Goal: Information Seeking & Learning: Learn about a topic

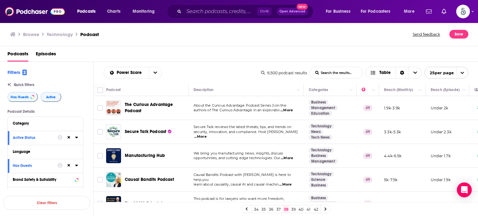
scroll to position [491, 0]
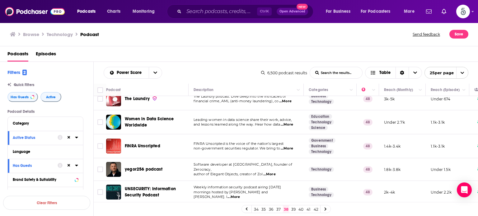
click at [294, 208] on link "39" at bounding box center [293, 209] width 6 height 7
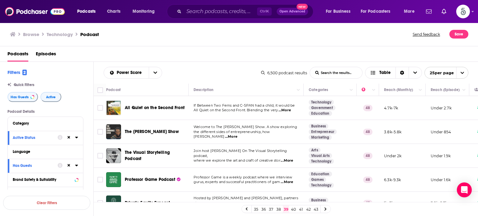
click at [287, 110] on span "...More" at bounding box center [285, 110] width 12 height 5
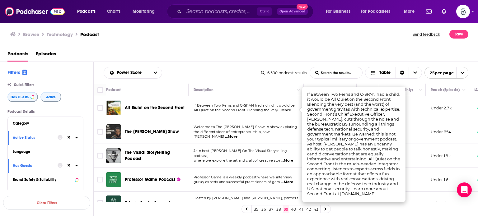
click at [287, 110] on span "...More" at bounding box center [285, 110] width 12 height 5
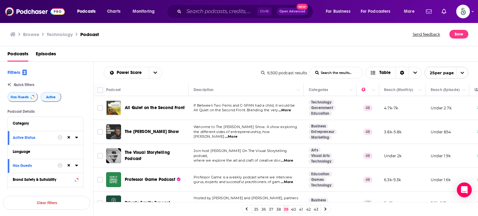
click at [237, 134] on span "...More" at bounding box center [231, 136] width 12 height 5
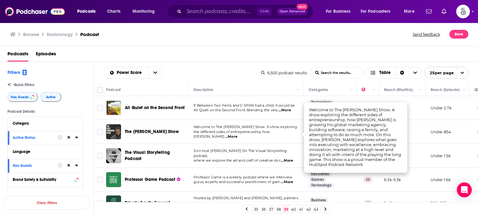
click at [237, 134] on span "...More" at bounding box center [231, 136] width 12 height 5
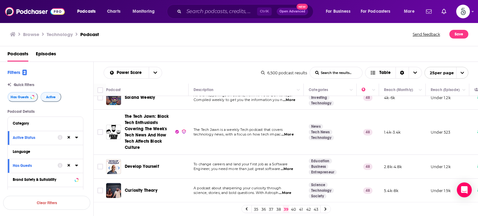
scroll to position [401, 0]
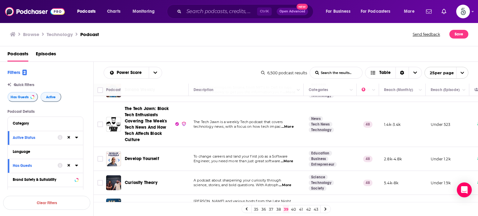
click at [289, 159] on span "...More" at bounding box center [287, 161] width 12 height 5
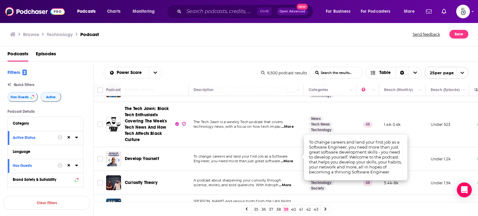
click at [286, 159] on span "...More" at bounding box center [287, 161] width 12 height 5
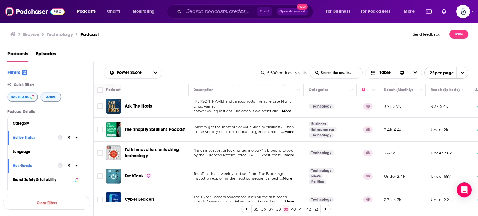
scroll to position [508, 0]
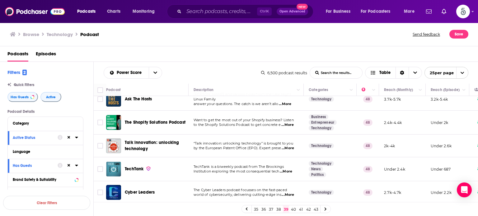
click at [293, 206] on link "40" at bounding box center [293, 209] width 6 height 7
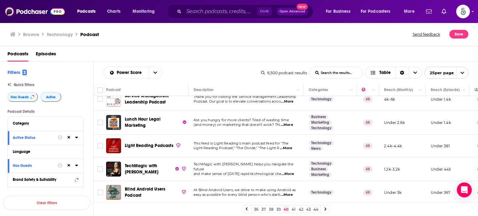
scroll to position [447, 0]
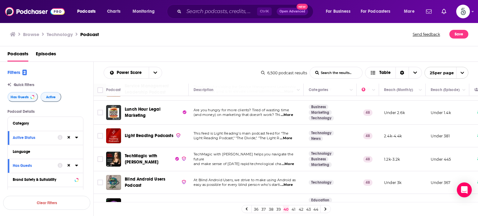
click at [290, 162] on span "...More" at bounding box center [288, 164] width 12 height 5
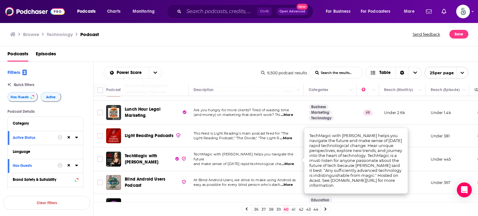
click at [290, 162] on span "...More" at bounding box center [288, 164] width 12 height 5
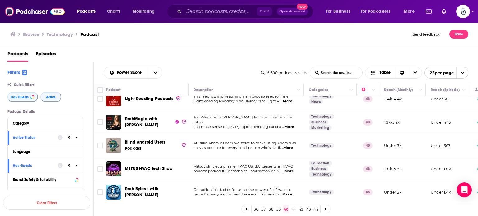
scroll to position [487, 0]
click at [293, 208] on link "41" at bounding box center [293, 209] width 6 height 7
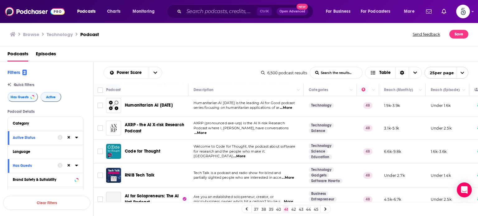
scroll to position [201, 0]
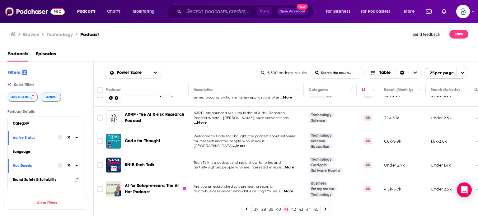
click at [246, 144] on span "...More" at bounding box center [239, 146] width 12 height 5
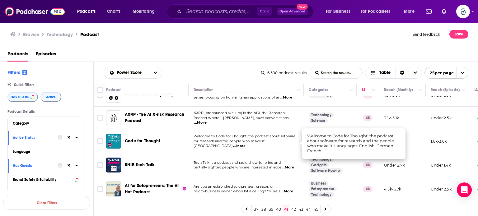
click at [246, 144] on span "...More" at bounding box center [239, 146] width 12 height 5
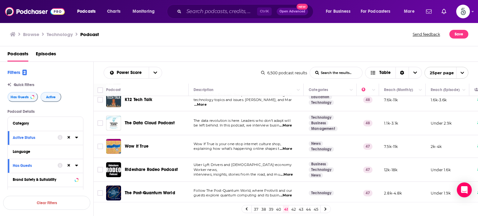
scroll to position [386, 0]
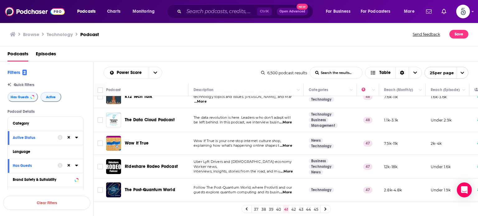
click at [287, 145] on span "...More" at bounding box center [286, 145] width 12 height 5
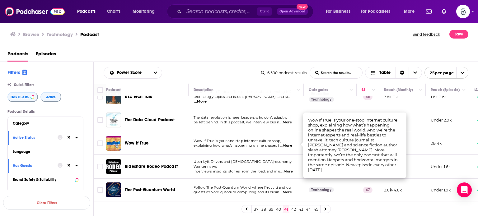
click at [287, 145] on span "...More" at bounding box center [286, 145] width 12 height 5
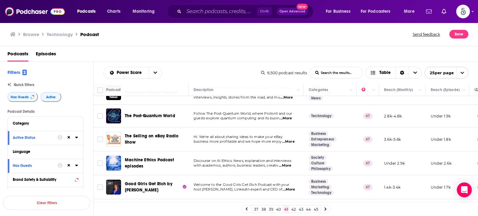
scroll to position [483, 0]
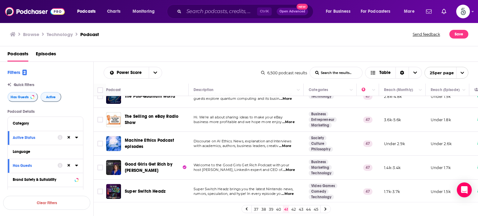
click at [293, 207] on link "42" at bounding box center [293, 209] width 6 height 7
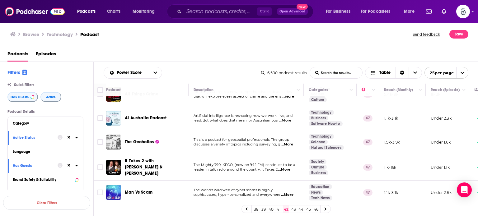
scroll to position [186, 0]
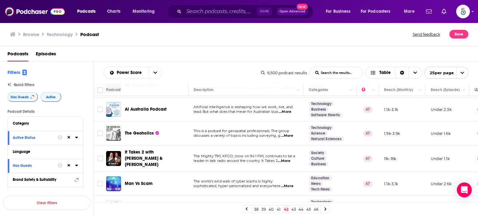
click at [290, 159] on span "...More" at bounding box center [284, 161] width 12 height 5
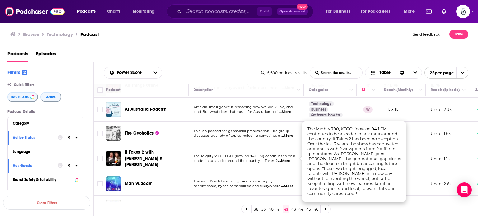
click at [290, 159] on span "...More" at bounding box center [284, 161] width 12 height 5
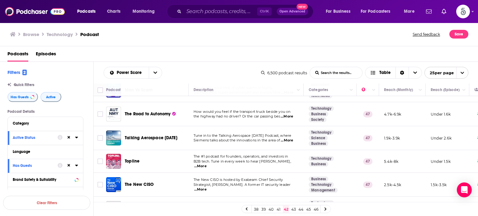
scroll to position [296, 0]
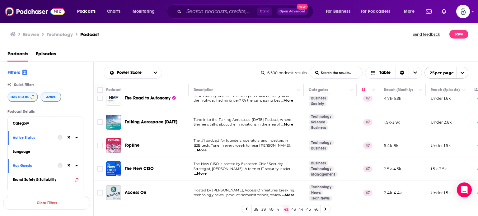
click at [207, 148] on span "...More" at bounding box center [200, 150] width 12 height 5
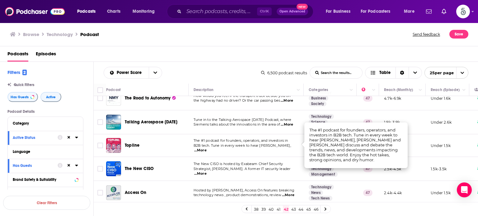
click at [207, 148] on span "...More" at bounding box center [200, 150] width 12 height 5
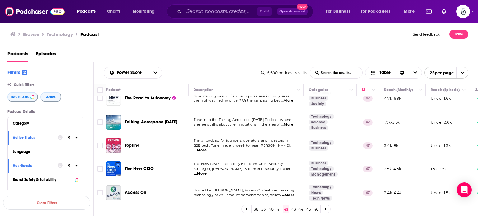
click at [291, 193] on span "...More" at bounding box center [288, 195] width 12 height 5
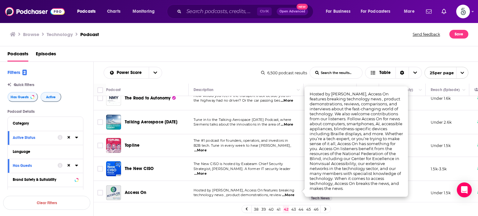
click at [291, 193] on span "...More" at bounding box center [288, 195] width 12 height 5
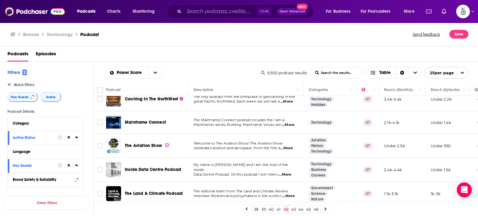
scroll to position [488, 0]
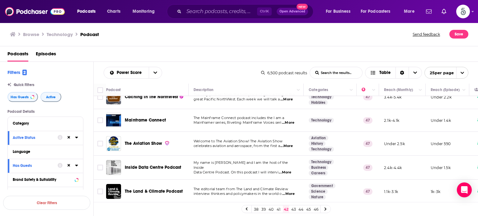
click at [293, 208] on link "43" at bounding box center [293, 209] width 6 height 7
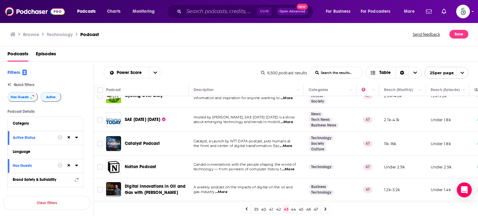
scroll to position [90, 0]
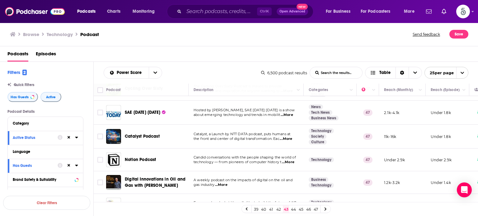
click at [289, 161] on span "...More" at bounding box center [288, 162] width 12 height 5
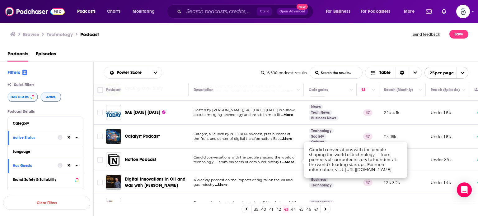
click at [289, 161] on span "...More" at bounding box center [288, 162] width 12 height 5
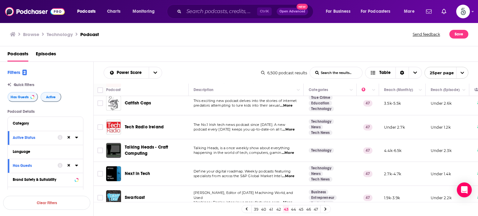
scroll to position [257, 0]
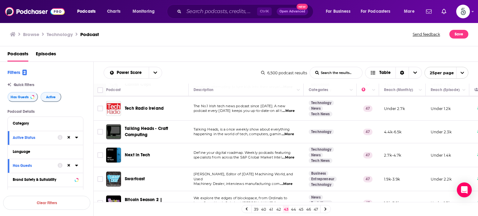
click at [289, 132] on span "...More" at bounding box center [288, 134] width 12 height 5
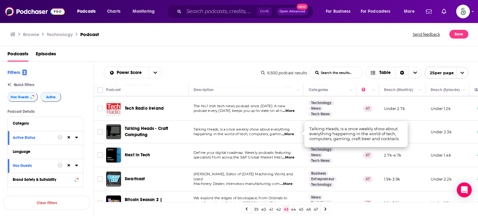
click at [289, 132] on span "...More" at bounding box center [288, 134] width 12 height 5
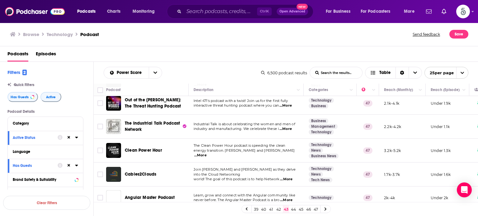
scroll to position [485, 0]
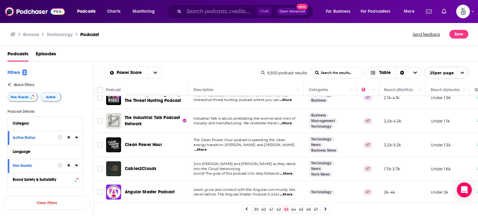
click at [293, 208] on link "44" at bounding box center [293, 209] width 6 height 7
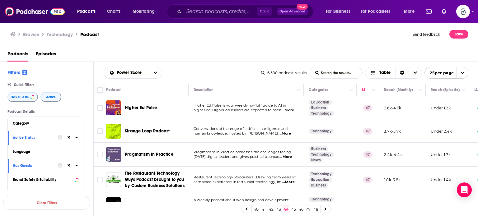
click at [290, 158] on span "...More" at bounding box center [285, 157] width 12 height 5
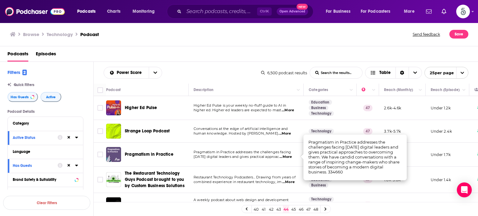
click at [290, 158] on span "...More" at bounding box center [285, 157] width 12 height 5
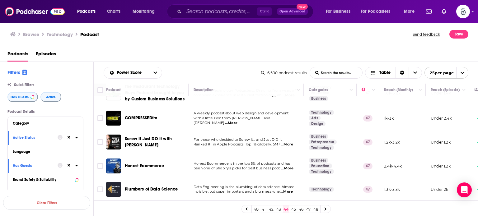
scroll to position [94, 0]
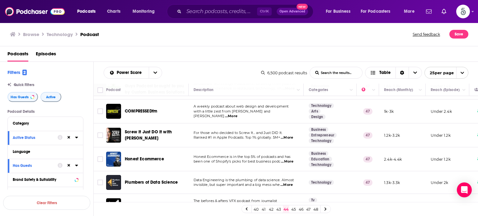
click at [289, 137] on span "...More" at bounding box center [287, 137] width 12 height 5
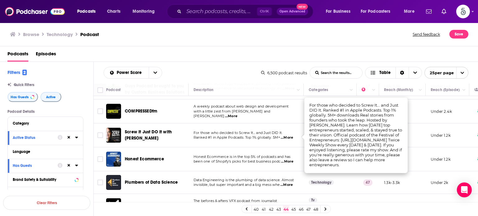
click at [289, 137] on span "...More" at bounding box center [287, 137] width 12 height 5
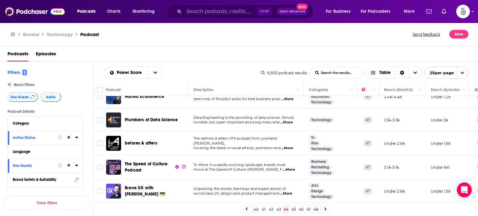
scroll to position [163, 0]
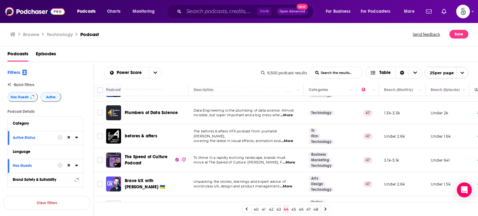
click at [290, 161] on span "...More" at bounding box center [289, 162] width 12 height 5
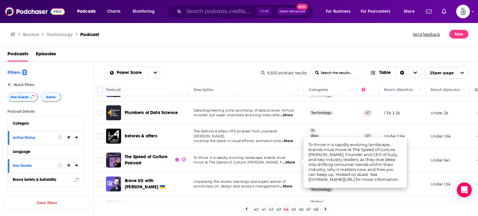
click at [290, 161] on span "...More" at bounding box center [289, 162] width 12 height 5
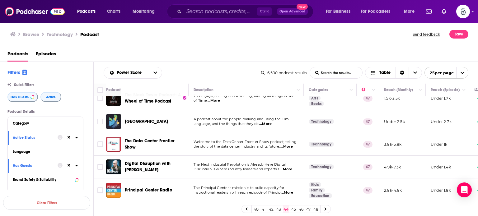
scroll to position [290, 0]
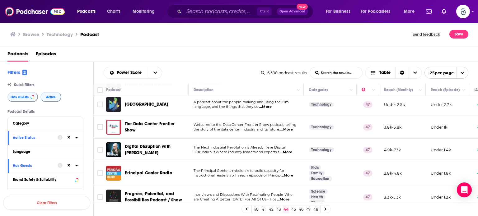
click at [288, 152] on span "...More" at bounding box center [286, 152] width 12 height 5
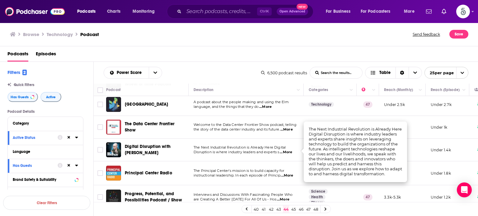
click at [288, 152] on span "...More" at bounding box center [286, 152] width 12 height 5
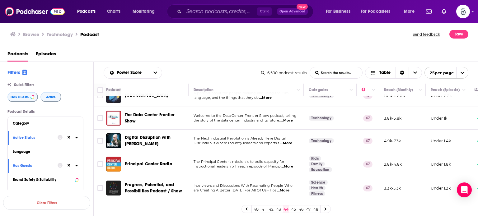
scroll to position [316, 0]
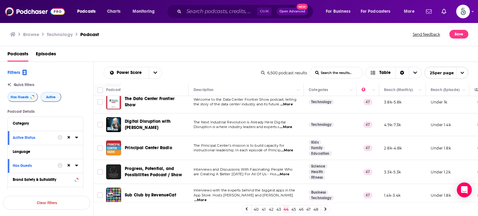
click at [289, 172] on span "...More" at bounding box center [283, 174] width 12 height 5
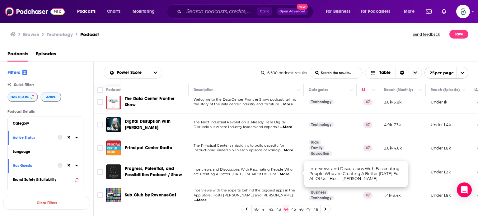
click at [289, 172] on span "...More" at bounding box center [283, 174] width 12 height 5
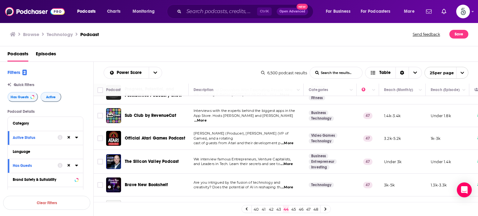
scroll to position [401, 0]
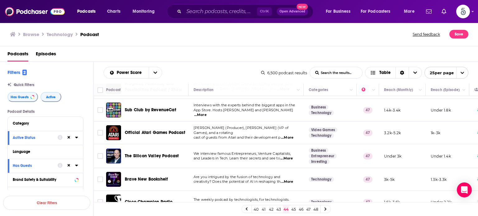
click at [288, 157] on span "...More" at bounding box center [286, 158] width 12 height 5
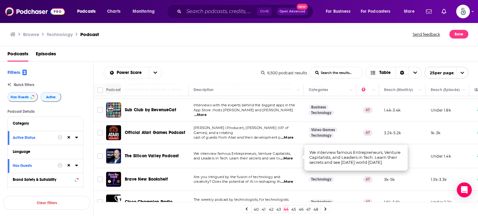
click at [288, 157] on span "...More" at bounding box center [286, 158] width 12 height 5
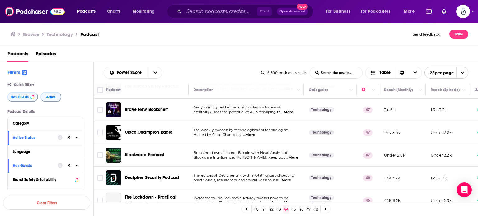
scroll to position [482, 0]
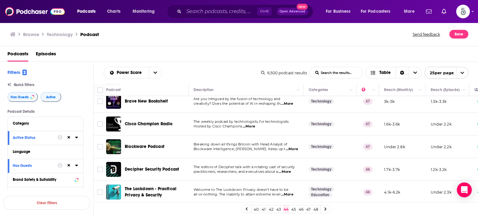
click at [293, 208] on link "45" at bounding box center [293, 209] width 6 height 7
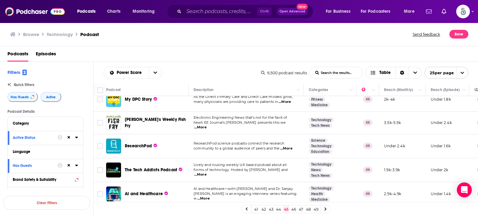
scroll to position [291, 0]
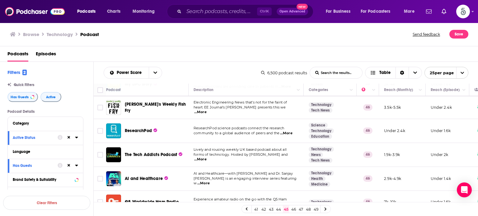
click at [207, 157] on span "...More" at bounding box center [200, 159] width 12 height 5
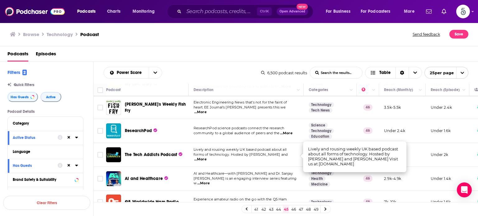
click at [207, 157] on span "...More" at bounding box center [200, 159] width 12 height 5
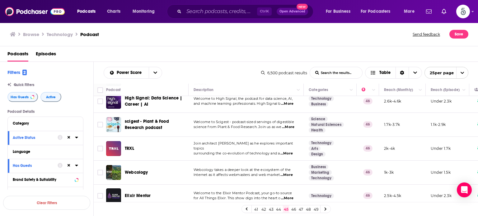
scroll to position [513, 0]
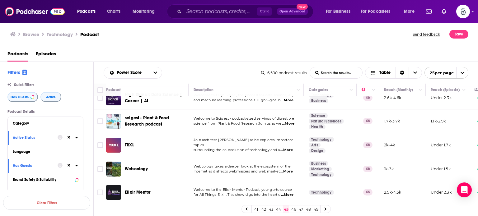
click at [293, 207] on link "46" at bounding box center [293, 209] width 6 height 7
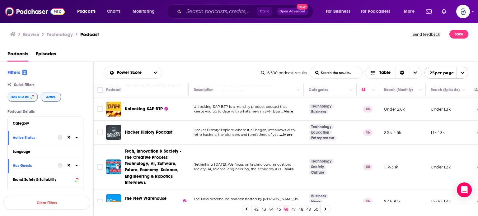
scroll to position [174, 0]
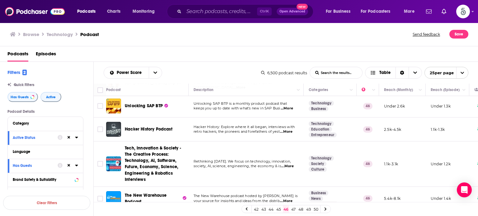
click at [290, 164] on span "...More" at bounding box center [287, 166] width 12 height 5
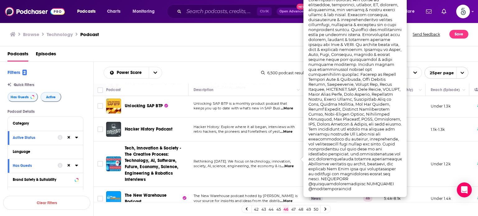
click at [289, 164] on span "...More" at bounding box center [287, 166] width 12 height 5
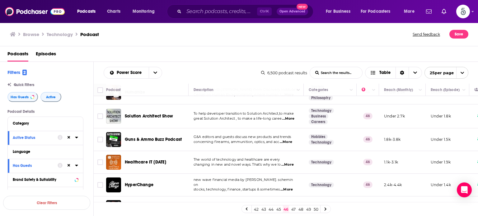
scroll to position [504, 0]
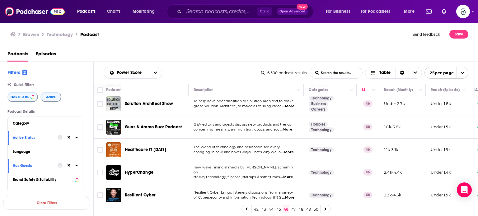
click at [293, 208] on link "47" at bounding box center [293, 209] width 6 height 7
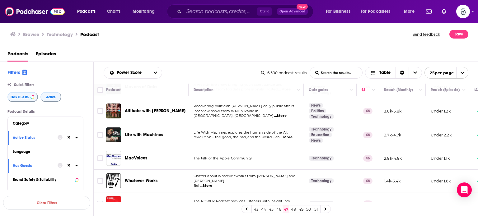
scroll to position [96, 0]
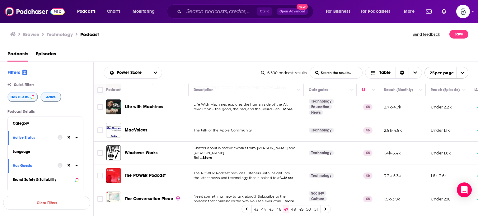
click at [207, 156] on span "...More" at bounding box center [206, 158] width 12 height 5
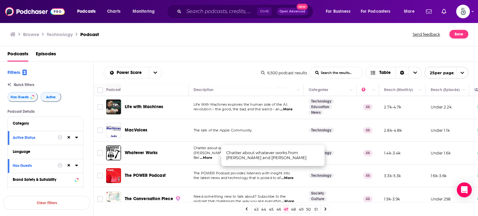
click at [207, 156] on span "...More" at bounding box center [206, 158] width 12 height 5
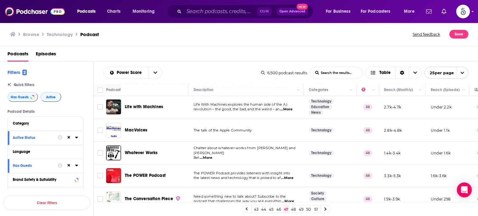
click at [293, 178] on span "...More" at bounding box center [287, 178] width 12 height 5
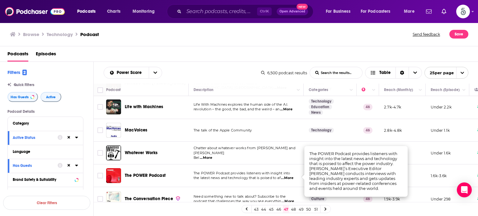
click at [293, 178] on span "...More" at bounding box center [287, 178] width 12 height 5
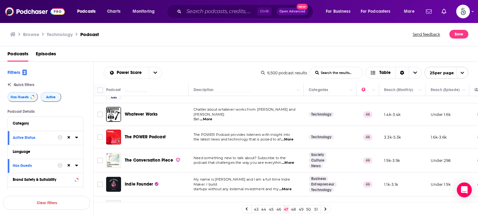
scroll to position [150, 0]
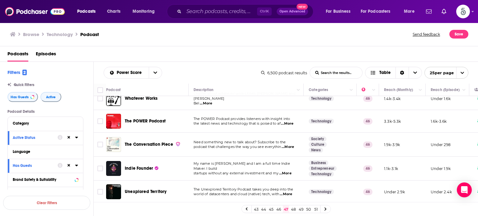
click at [290, 145] on span "...More" at bounding box center [288, 147] width 12 height 5
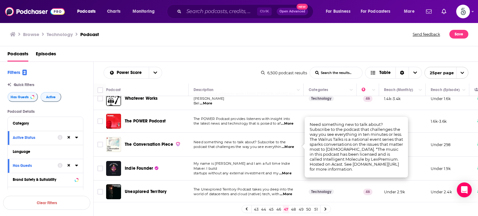
click at [290, 145] on span "...More" at bounding box center [288, 147] width 12 height 5
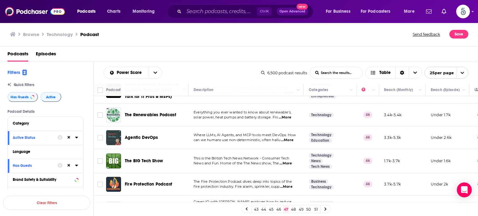
scroll to position [480, 0]
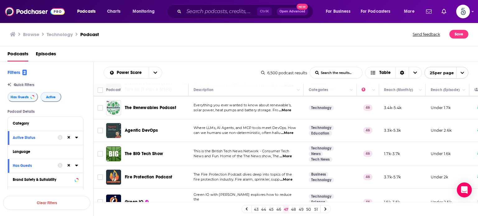
click at [289, 154] on span "...More" at bounding box center [285, 156] width 12 height 5
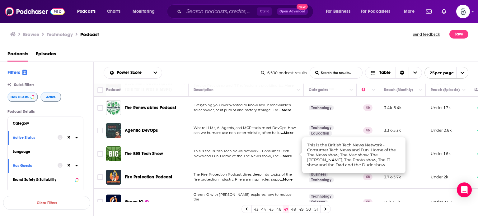
click at [289, 154] on span "...More" at bounding box center [285, 156] width 12 height 5
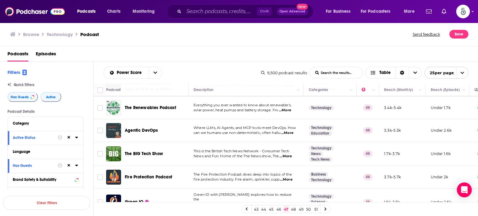
scroll to position [492, 0]
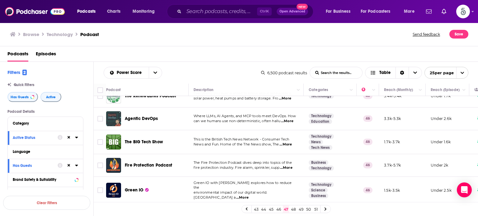
click at [293, 208] on link "48" at bounding box center [293, 209] width 6 height 7
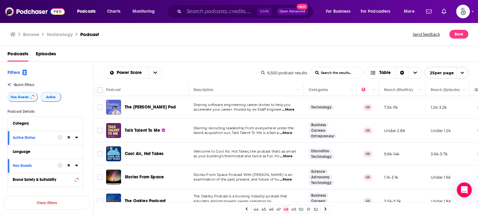
click at [289, 133] on span "...More" at bounding box center [286, 133] width 12 height 5
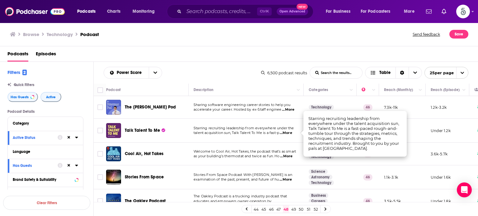
click at [289, 133] on span "...More" at bounding box center [286, 133] width 12 height 5
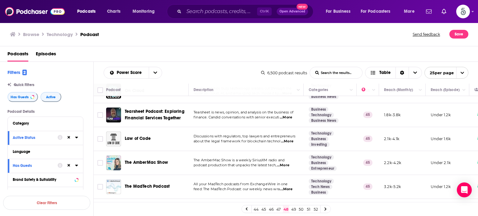
scroll to position [443, 0]
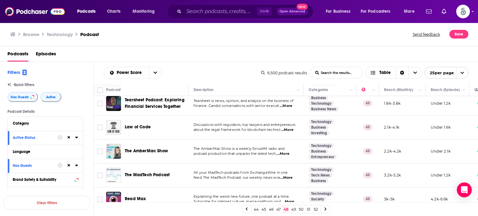
click at [289, 153] on span "...More" at bounding box center [283, 154] width 12 height 5
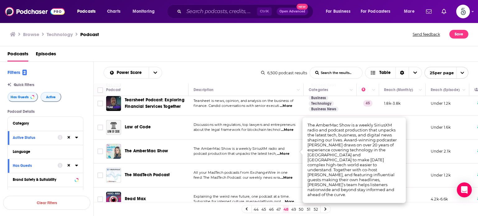
click at [289, 152] on span "...More" at bounding box center [283, 154] width 12 height 5
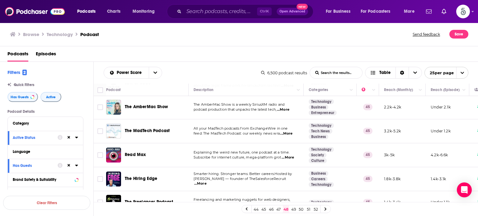
scroll to position [501, 0]
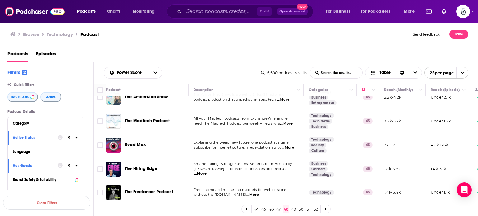
click at [207, 171] on span "...More" at bounding box center [200, 173] width 12 height 5
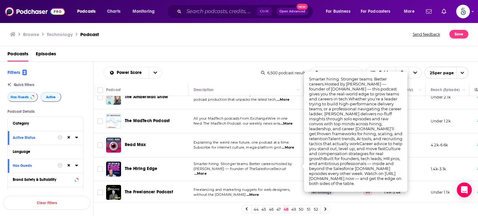
click at [207, 171] on span "...More" at bounding box center [200, 173] width 12 height 5
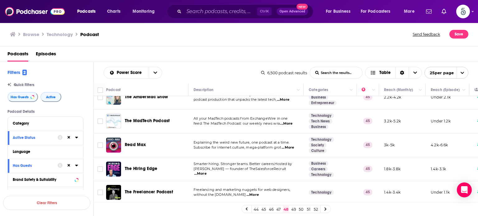
click at [293, 209] on link "49" at bounding box center [293, 209] width 6 height 7
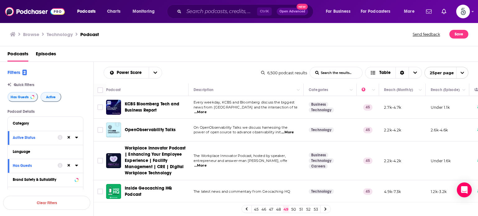
click at [207, 163] on span "...More" at bounding box center [200, 165] width 12 height 5
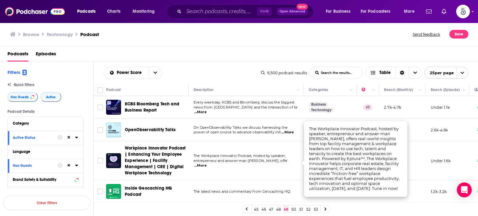
click at [207, 163] on span "...More" at bounding box center [200, 165] width 12 height 5
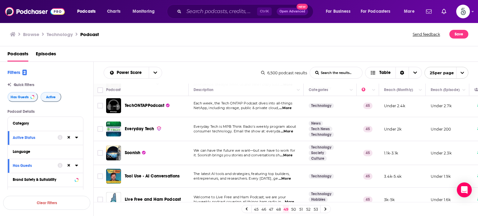
scroll to position [167, 0]
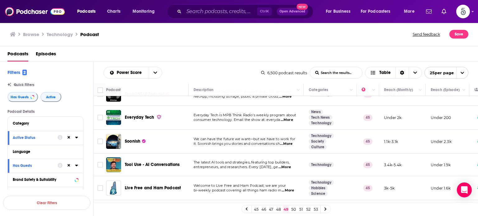
click at [289, 143] on span "...More" at bounding box center [286, 144] width 12 height 5
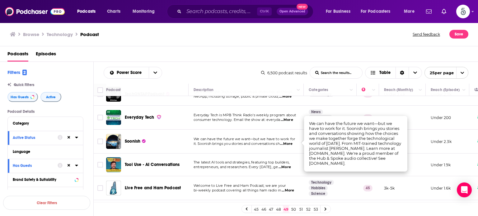
click at [289, 143] on span "...More" at bounding box center [286, 144] width 12 height 5
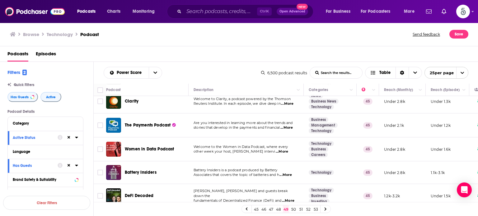
scroll to position [312, 0]
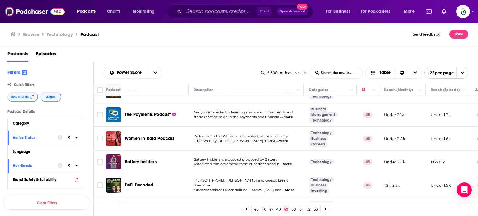
click at [288, 139] on span "...More" at bounding box center [282, 141] width 12 height 5
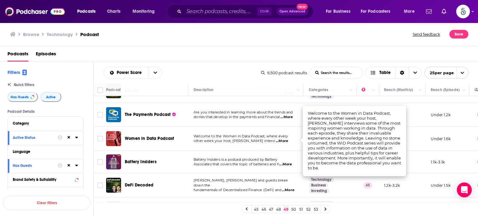
click at [287, 140] on span "...More" at bounding box center [282, 141] width 12 height 5
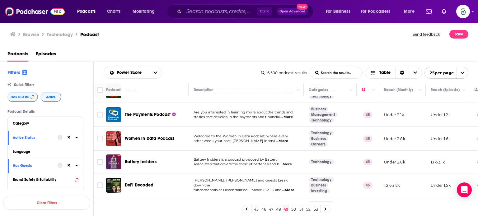
scroll to position [354, 0]
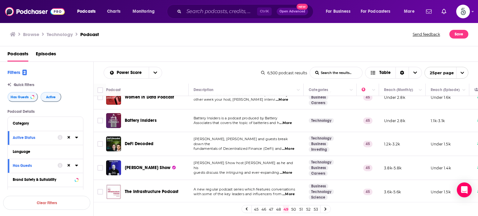
click at [288, 171] on span "...More" at bounding box center [286, 173] width 12 height 5
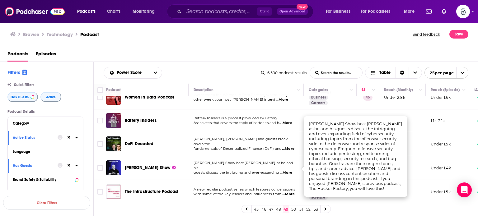
click at [288, 171] on span "...More" at bounding box center [286, 173] width 12 height 5
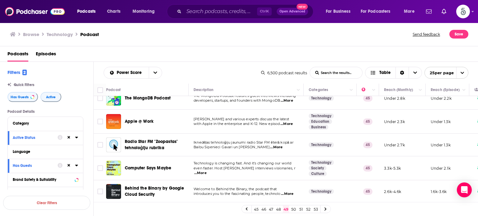
scroll to position [488, 0]
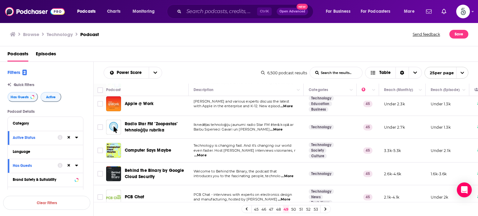
click at [207, 153] on span "...More" at bounding box center [200, 155] width 12 height 5
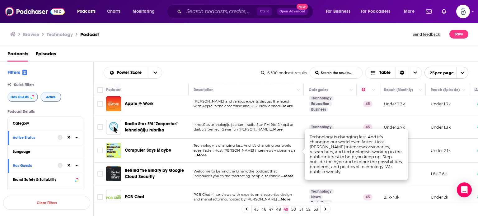
click at [207, 153] on span "...More" at bounding box center [200, 155] width 12 height 5
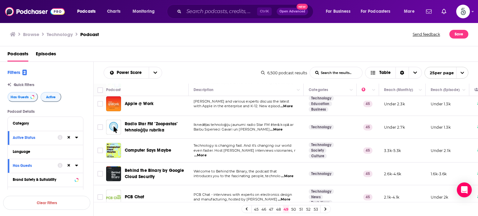
scroll to position [497, 0]
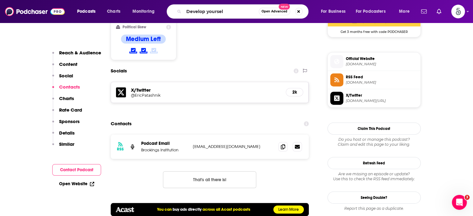
type input "Develop yourself"
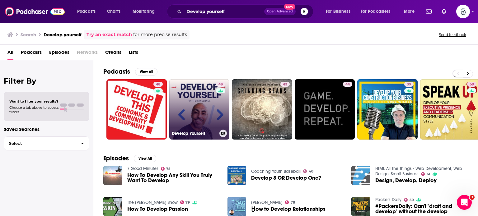
click at [201, 109] on link "48 Develop Yourself" at bounding box center [199, 109] width 60 height 60
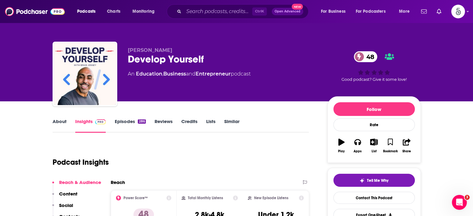
click at [121, 122] on link "Episodes 286" at bounding box center [130, 126] width 31 height 14
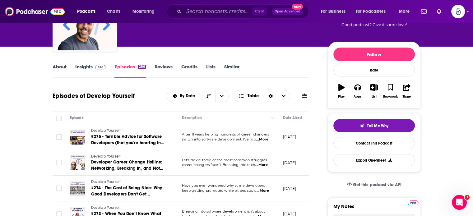
scroll to position [66, 0]
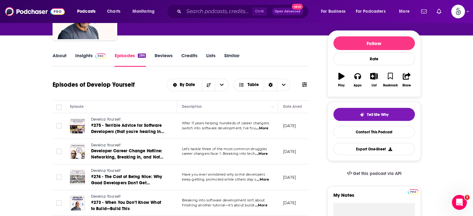
click at [263, 128] on span "...More" at bounding box center [262, 128] width 12 height 5
click at [262, 153] on span "...More" at bounding box center [261, 154] width 12 height 5
click at [262, 180] on span "...More" at bounding box center [263, 179] width 12 height 5
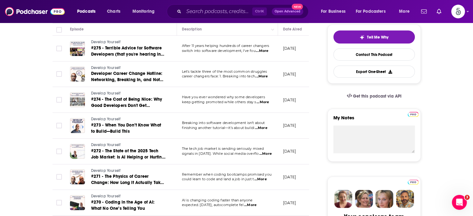
scroll to position [149, 0]
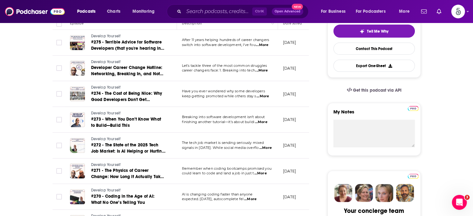
click at [264, 173] on span "...More" at bounding box center [261, 173] width 12 height 5
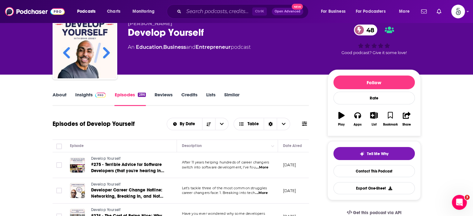
scroll to position [0, 0]
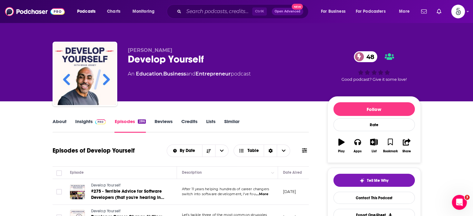
click at [84, 120] on link "Insights" at bounding box center [90, 126] width 31 height 14
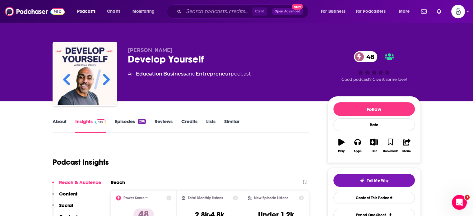
scroll to position [107, 0]
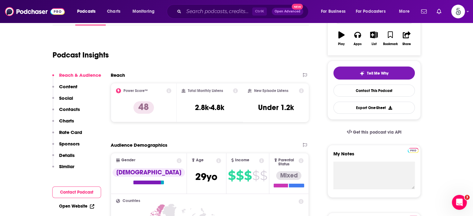
click at [64, 108] on p "Contacts" at bounding box center [69, 109] width 21 height 6
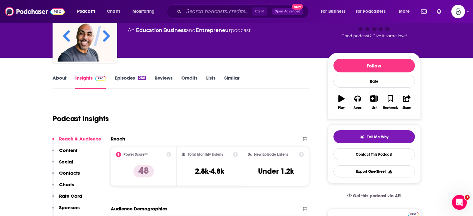
scroll to position [0, 0]
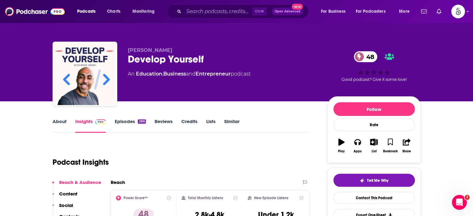
click at [119, 121] on link "Episodes 286" at bounding box center [130, 126] width 31 height 14
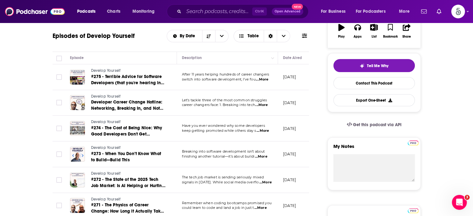
scroll to position [148, 0]
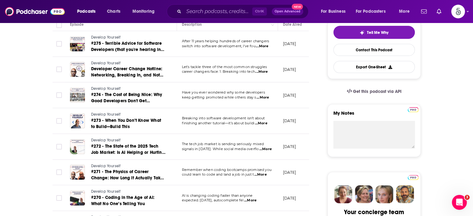
click at [265, 97] on span "...More" at bounding box center [263, 97] width 12 height 5
click at [229, 12] on input "Search podcasts, credits, & more..." at bounding box center [218, 12] width 68 height 10
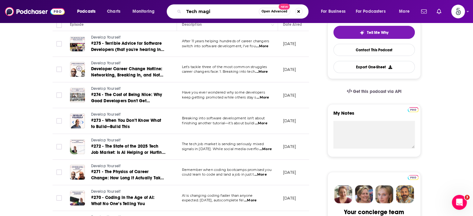
type input "Tech magic"
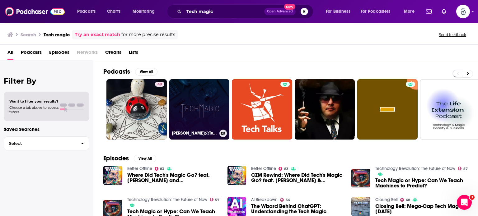
click at [203, 105] on link "[PERSON_NAME]のTech Magic" at bounding box center [199, 109] width 60 height 60
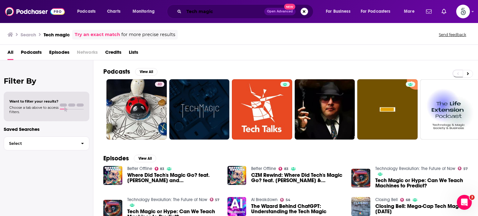
click at [221, 11] on input "Tech magic" at bounding box center [224, 12] width 80 height 10
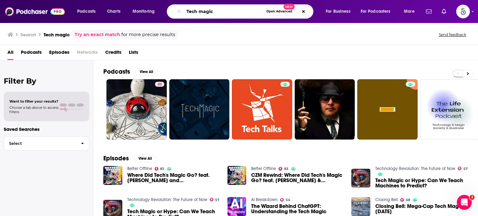
click at [221, 11] on input "Tech magic" at bounding box center [224, 12] width 80 height 10
click at [219, 12] on input "Tech magic" at bounding box center [224, 12] width 80 height 10
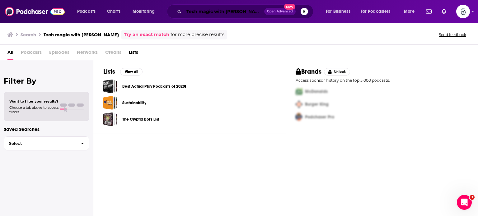
click at [253, 10] on input "Tech magic with [PERSON_NAME]" at bounding box center [224, 12] width 80 height 10
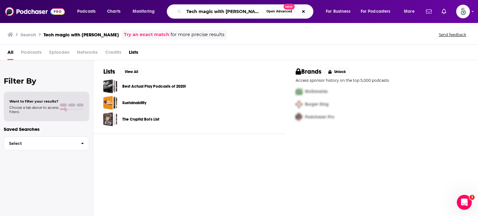
click at [253, 10] on input "Tech magic with [PERSON_NAME]" at bounding box center [224, 12] width 80 height 10
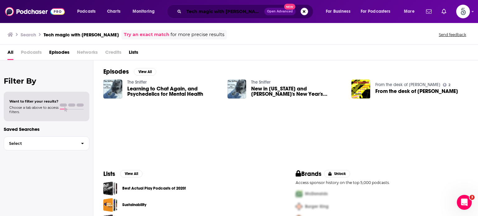
click at [244, 11] on input "Tech magic with [PERSON_NAME]" at bounding box center [224, 12] width 80 height 10
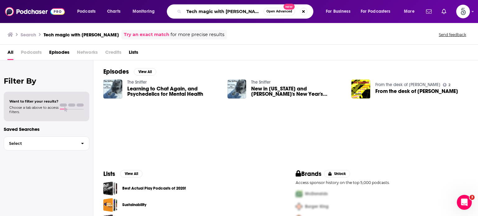
click at [244, 11] on input "Tech magic with [PERSON_NAME]" at bounding box center [224, 12] width 80 height 10
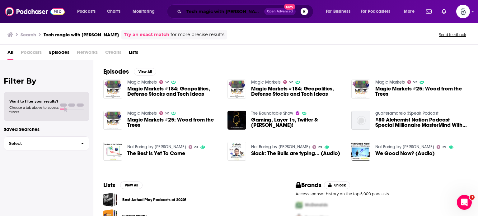
click at [244, 8] on input "Tech magic with [PERSON_NAME]" at bounding box center [224, 12] width 80 height 10
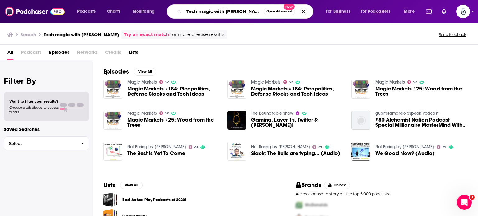
click at [245, 8] on input "Tech magic with [PERSON_NAME]" at bounding box center [224, 12] width 80 height 10
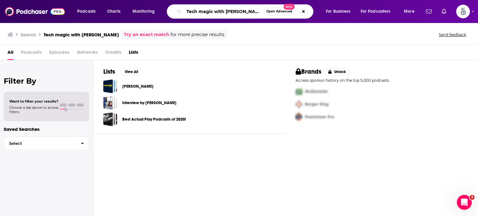
click at [199, 12] on input "Tech magic with [PERSON_NAME]" at bounding box center [224, 12] width 80 height 10
click at [197, 12] on input "Tech magic with [PERSON_NAME]" at bounding box center [224, 12] width 80 height 10
click at [253, 13] on input "Techmagic with [PERSON_NAME]" at bounding box center [224, 12] width 80 height 10
type input "Techmagic with [PERSON_NAME]"
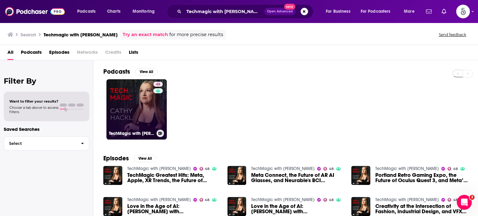
click at [144, 93] on link "48 TechMagic with [PERSON_NAME]" at bounding box center [136, 109] width 60 height 60
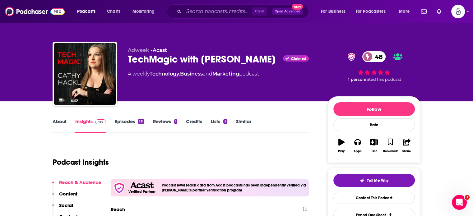
click at [129, 122] on link "Episodes 131" at bounding box center [130, 126] width 30 height 14
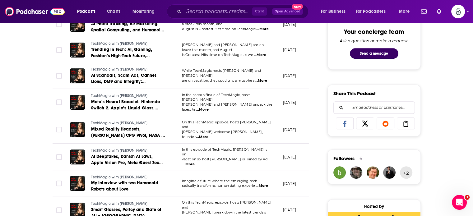
scroll to position [229, 0]
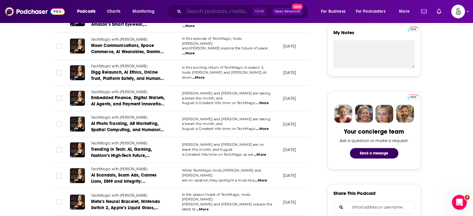
click at [208, 11] on input "Search podcasts, credits, & more..." at bounding box center [218, 12] width 68 height 10
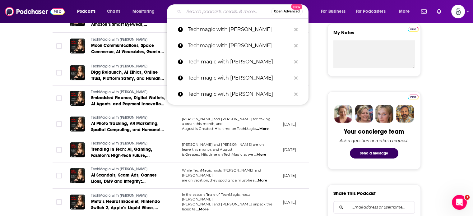
click at [203, 10] on input "Search podcasts, credits, & more..." at bounding box center [227, 12] width 87 height 10
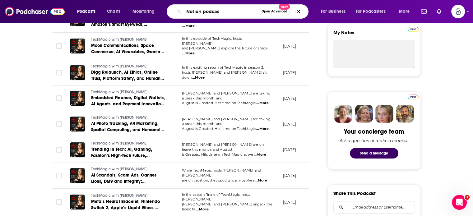
type input "Notion podcast"
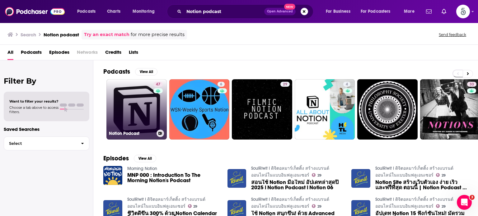
click at [144, 103] on link "47 Notion Podcast" at bounding box center [136, 109] width 60 height 60
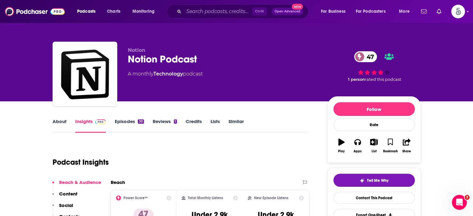
click at [128, 123] on link "Episodes 30" at bounding box center [129, 126] width 29 height 14
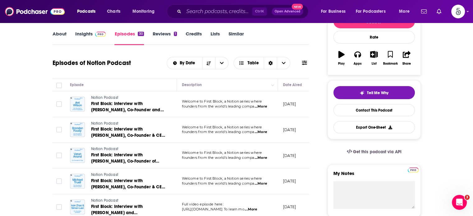
scroll to position [48, 0]
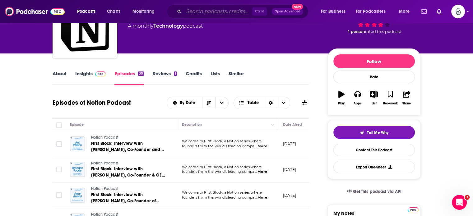
click at [200, 12] on input "Search podcasts, credits, & more..." at bounding box center [218, 12] width 68 height 10
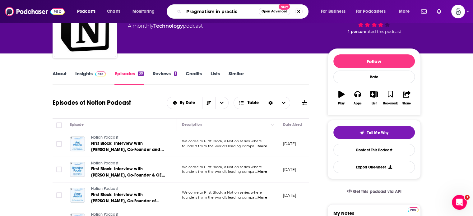
type input "Pragmatism in practice"
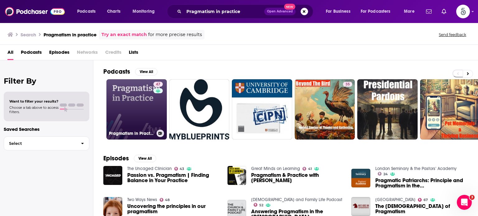
click at [140, 100] on link "47 Pragmatism in Practice" at bounding box center [136, 109] width 60 height 60
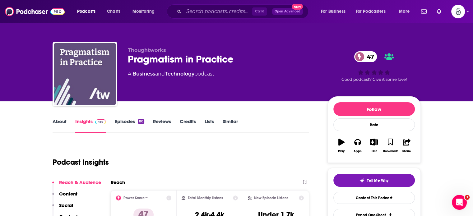
click at [126, 122] on link "Episodes 80" at bounding box center [130, 126] width 30 height 14
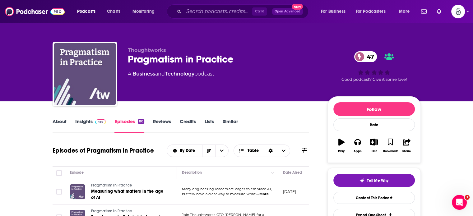
click at [57, 120] on link "About" at bounding box center [60, 126] width 14 height 14
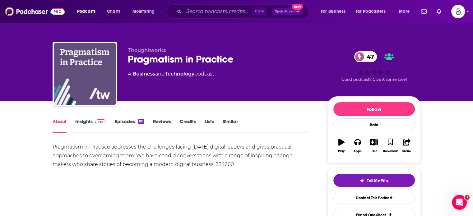
click at [57, 120] on link "About" at bounding box center [60, 126] width 14 height 14
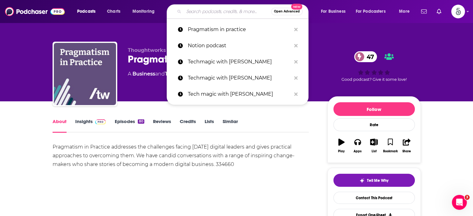
click at [199, 12] on input "Search podcasts, credits, & more..." at bounding box center [227, 12] width 87 height 10
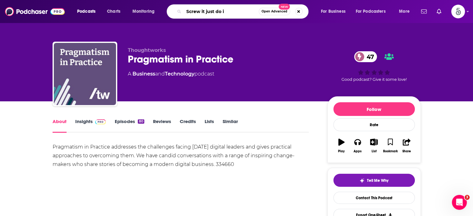
type input "Screw it just do it"
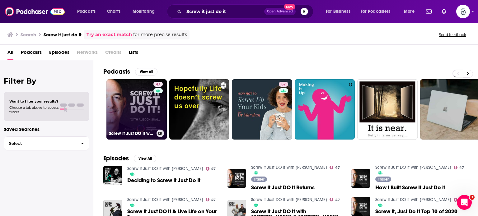
click at [138, 102] on link "47 Screw It Just DO It with [PERSON_NAME]" at bounding box center [136, 109] width 60 height 60
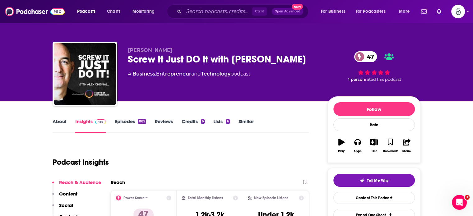
click at [127, 121] on link "Episodes 889" at bounding box center [130, 126] width 31 height 14
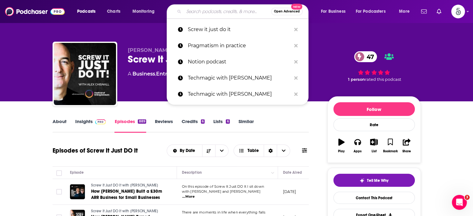
click at [211, 11] on input "Search podcasts, credits, & more..." at bounding box center [227, 12] width 87 height 10
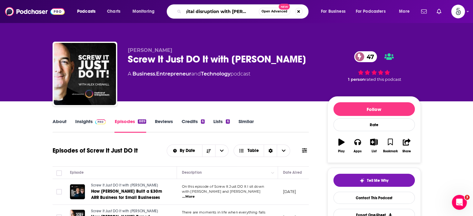
type input "Digital disruption with [PERSON_NAME]"
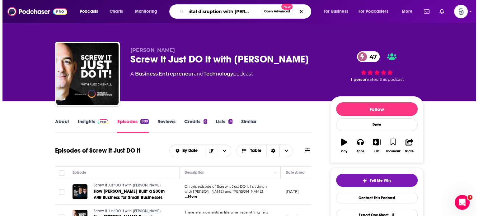
scroll to position [0, 13]
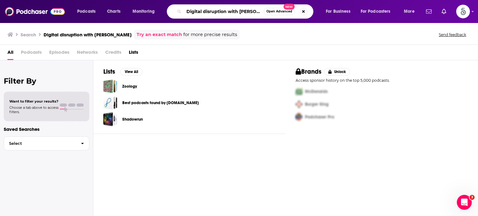
click at [259, 13] on input "Digital disruption with [PERSON_NAME]" at bounding box center [224, 12] width 80 height 10
click at [260, 12] on input "Digital disruption with [PERSON_NAME]" at bounding box center [224, 12] width 80 height 10
click at [262, 10] on input "Digital disruption with [PERSON_NAME]" at bounding box center [224, 12] width 80 height 10
type input "Digital disruption with [PERSON_NAME]"
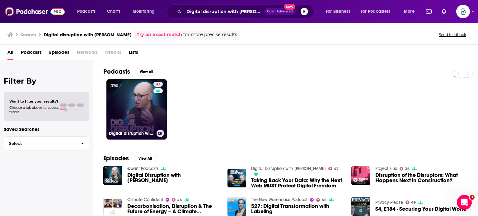
click at [130, 102] on link "47 Digital Disruption with [PERSON_NAME]" at bounding box center [136, 109] width 60 height 60
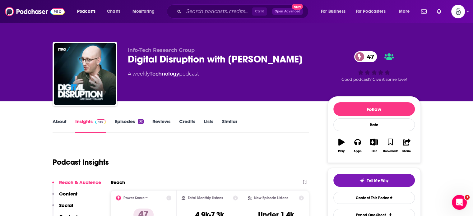
click at [124, 122] on link "Episodes 32" at bounding box center [129, 126] width 29 height 14
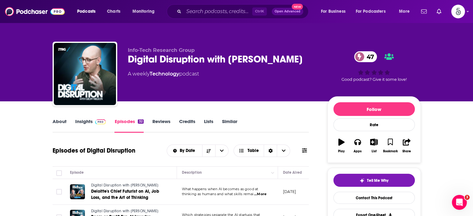
click at [76, 120] on link "Insights" at bounding box center [90, 126] width 31 height 14
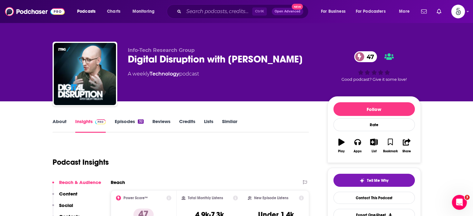
click at [86, 122] on link "Insights" at bounding box center [90, 126] width 31 height 14
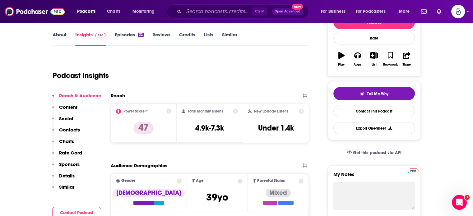
scroll to position [103, 0]
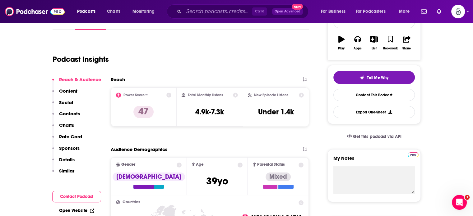
click at [64, 113] on p "Contacts" at bounding box center [69, 114] width 21 height 6
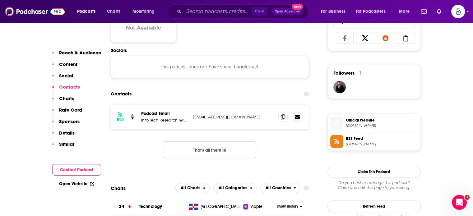
scroll to position [416, 0]
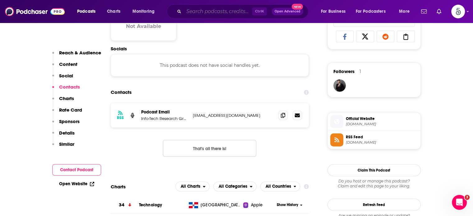
click at [197, 12] on input "Search podcasts, credits, & more..." at bounding box center [218, 12] width 68 height 10
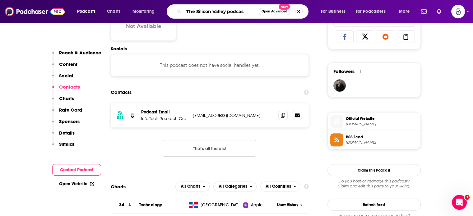
type input "The Silicon Valley podcast"
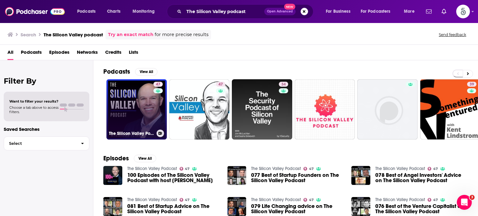
click at [126, 103] on link "47 The Silicon Valley Podcast" at bounding box center [136, 109] width 60 height 60
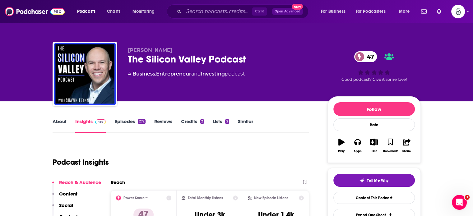
click at [123, 121] on link "Episodes 272" at bounding box center [130, 126] width 31 height 14
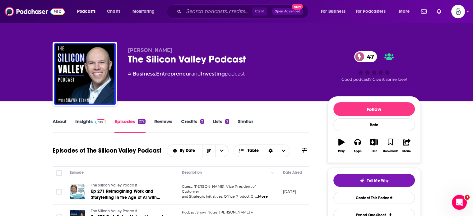
click at [82, 120] on link "Insights" at bounding box center [90, 126] width 31 height 14
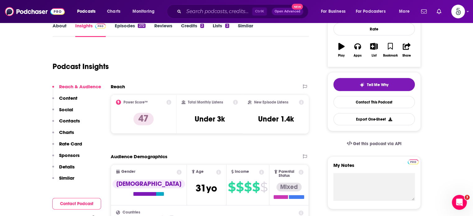
scroll to position [104, 0]
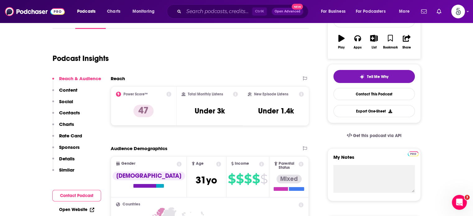
click at [69, 112] on p "Contacts" at bounding box center [69, 113] width 21 height 6
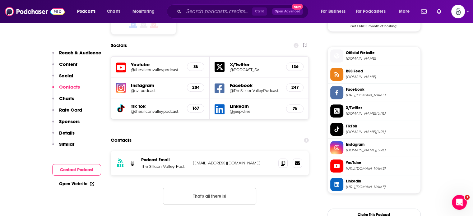
scroll to position [555, 0]
